Goal: Task Accomplishment & Management: Complete application form

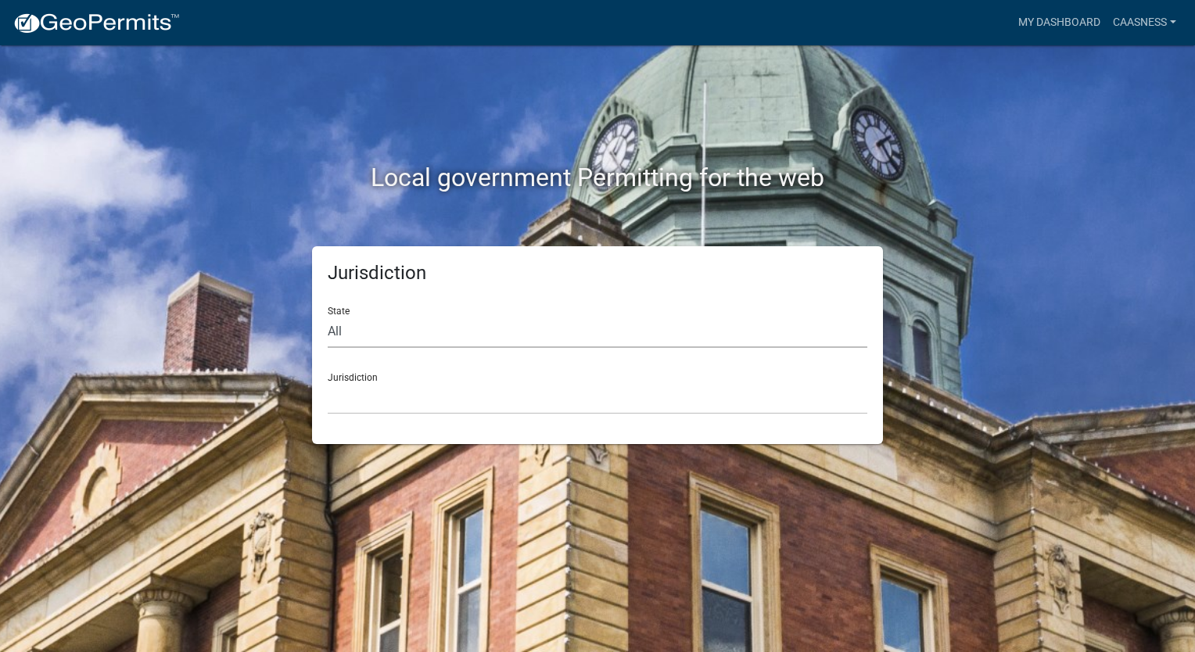
click at [375, 336] on select "All [US_STATE] [US_STATE] [US_STATE] [US_STATE] [US_STATE] [US_STATE] [US_STATE…" at bounding box center [598, 332] width 540 height 32
select select "[US_STATE]"
click at [328, 316] on select "All [US_STATE] [US_STATE] [US_STATE] [US_STATE] [US_STATE] [US_STATE] [US_STATE…" at bounding box center [598, 332] width 540 height 32
click at [366, 385] on select "[GEOGRAPHIC_DATA], [US_STATE] [GEOGRAPHIC_DATA], [US_STATE] [GEOGRAPHIC_DATA], …" at bounding box center [598, 398] width 540 height 32
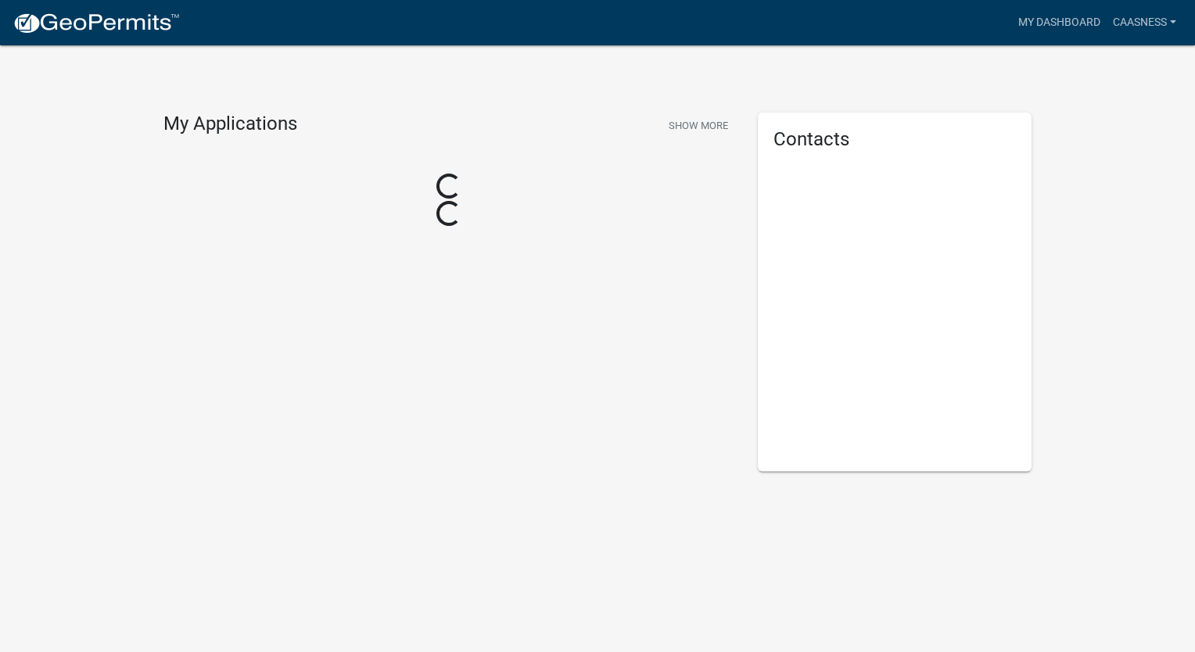
click at [350, 281] on div "My Applications Show More Loading... Loading..." at bounding box center [449, 292] width 594 height 359
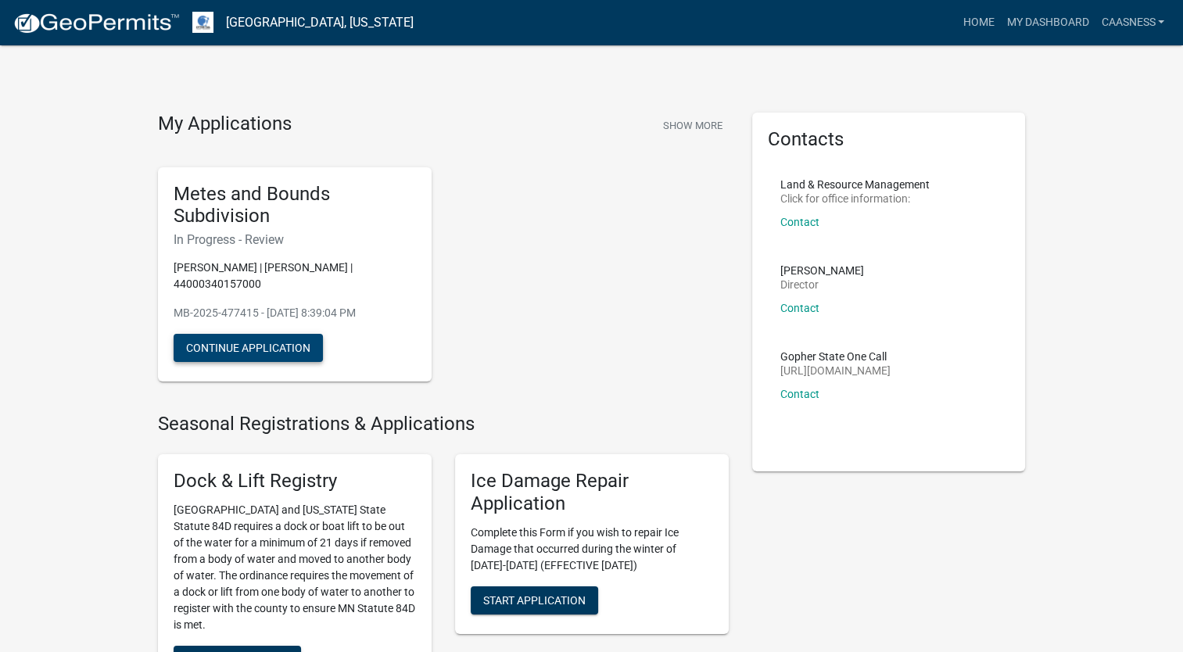
click at [219, 356] on button "Continue Application" at bounding box center [248, 348] width 149 height 28
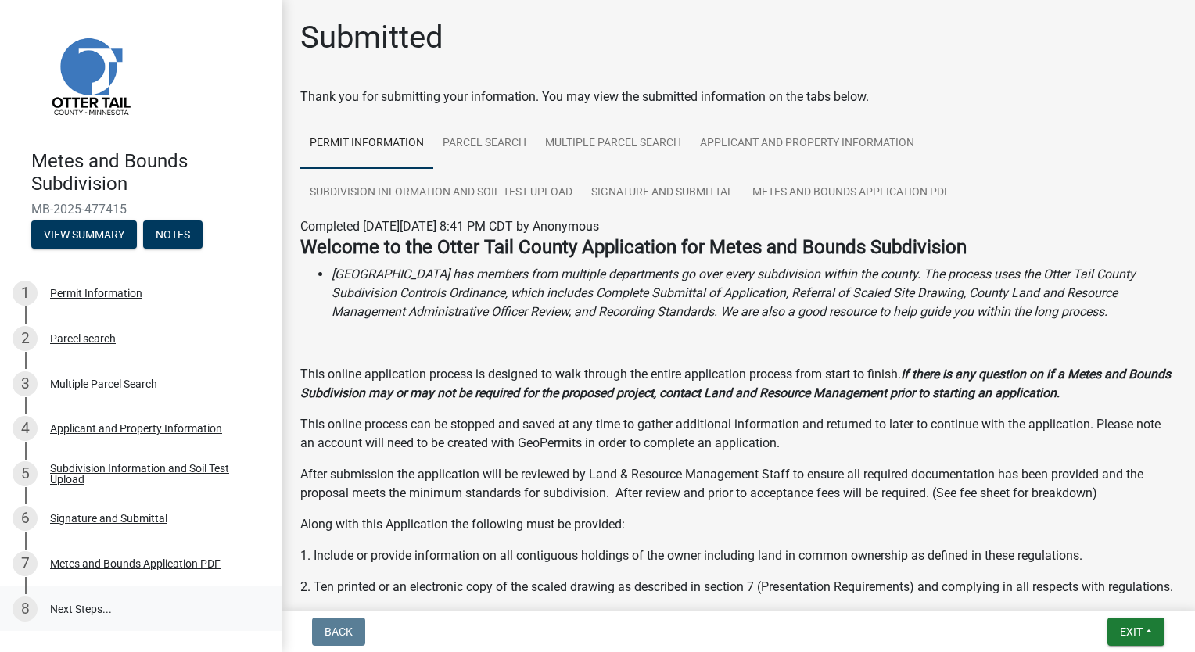
click at [84, 609] on link "8 Next Steps..." at bounding box center [140, 608] width 281 height 45
click at [32, 616] on div "8" at bounding box center [25, 609] width 25 height 25
click at [106, 228] on button "View Summary" at bounding box center [84, 235] width 106 height 28
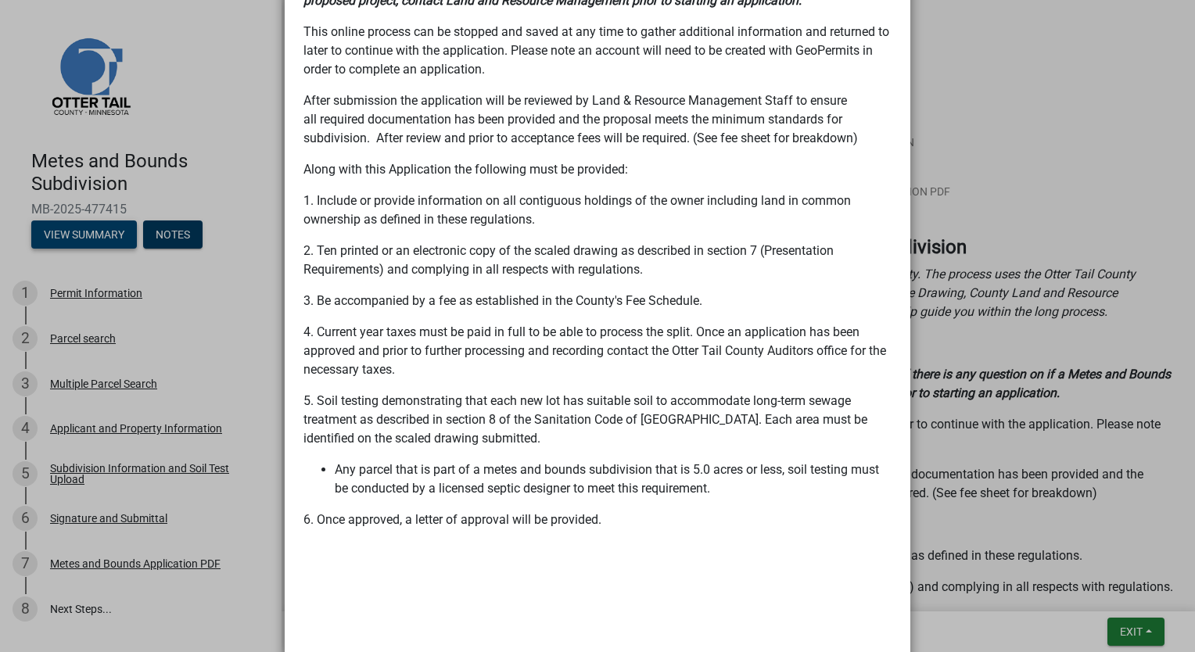
scroll to position [575, 0]
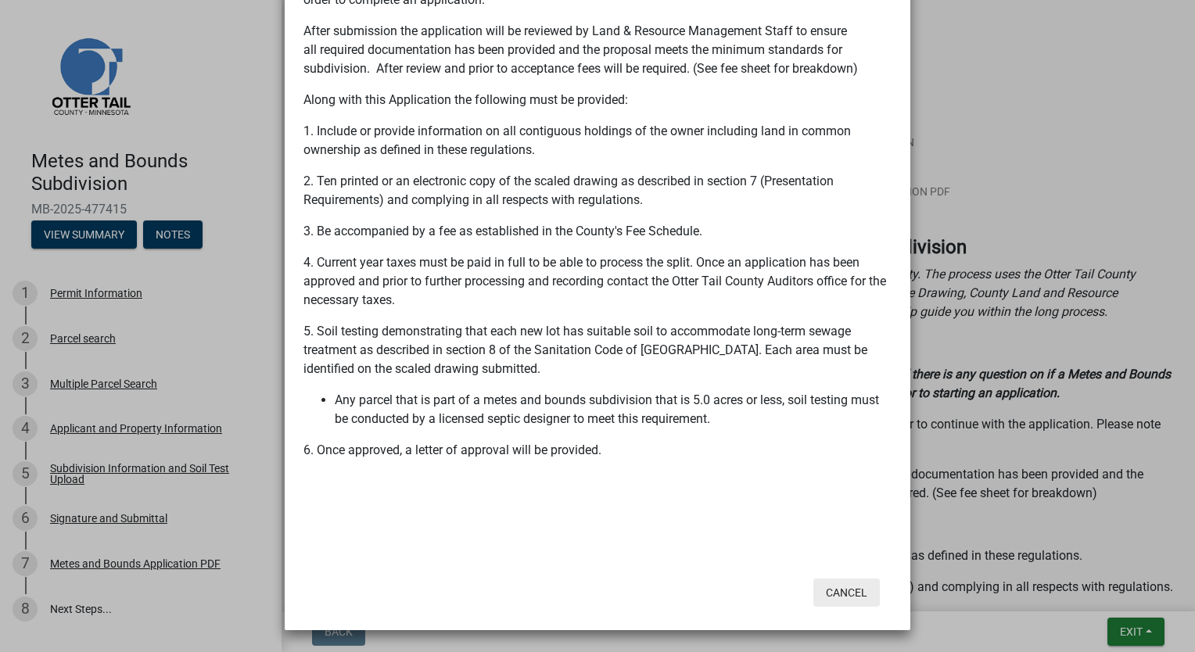
click at [854, 602] on button "Cancel" at bounding box center [846, 593] width 66 height 28
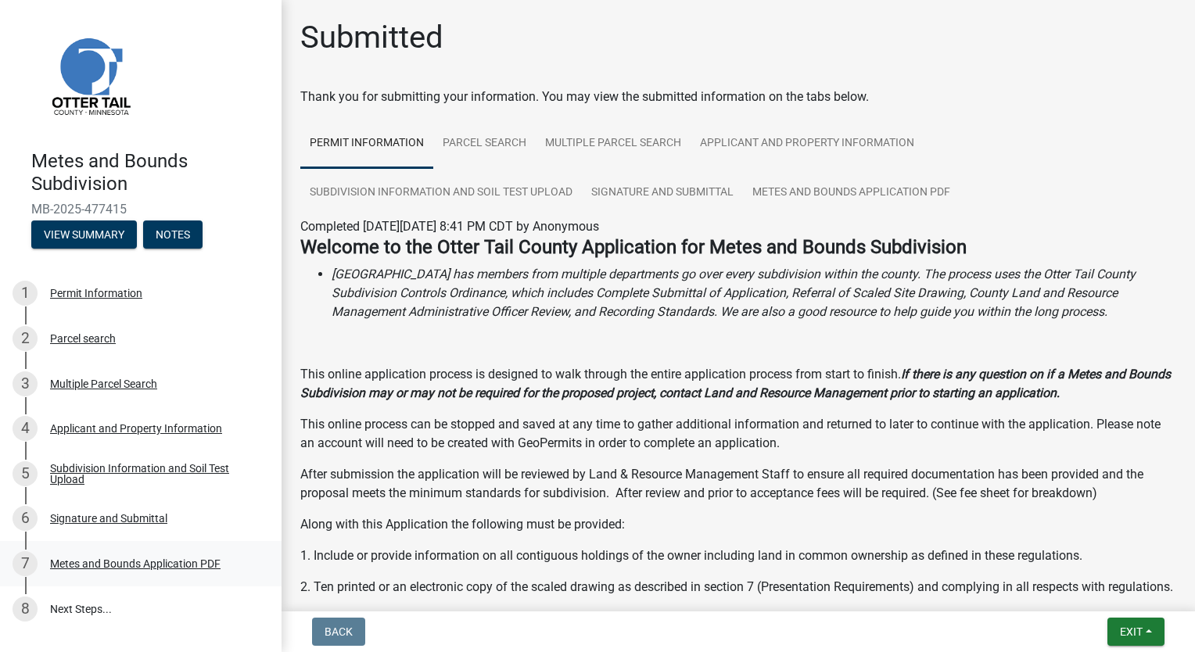
click at [192, 571] on div "7 Metes and Bounds Application PDF" at bounding box center [135, 563] width 244 height 25
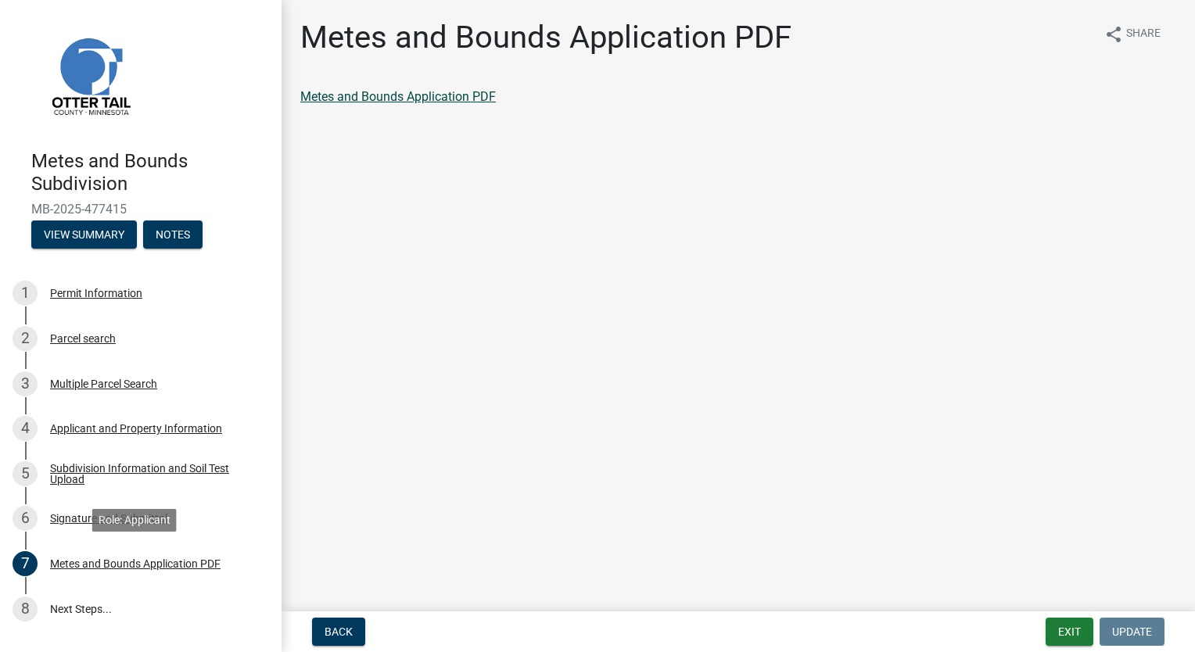
click at [472, 99] on link "Metes and Bounds Application PDF" at bounding box center [397, 96] width 195 height 15
